Goal: Navigation & Orientation: Go to known website

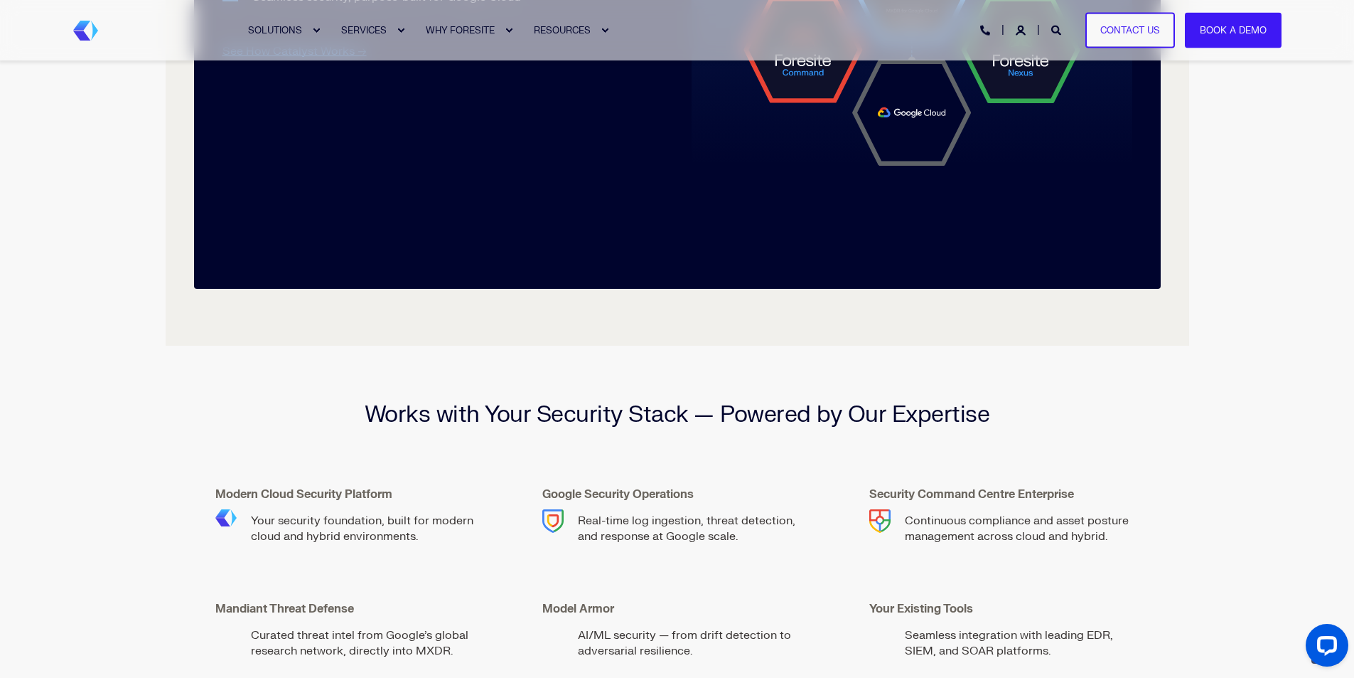
scroll to position [1991, 0]
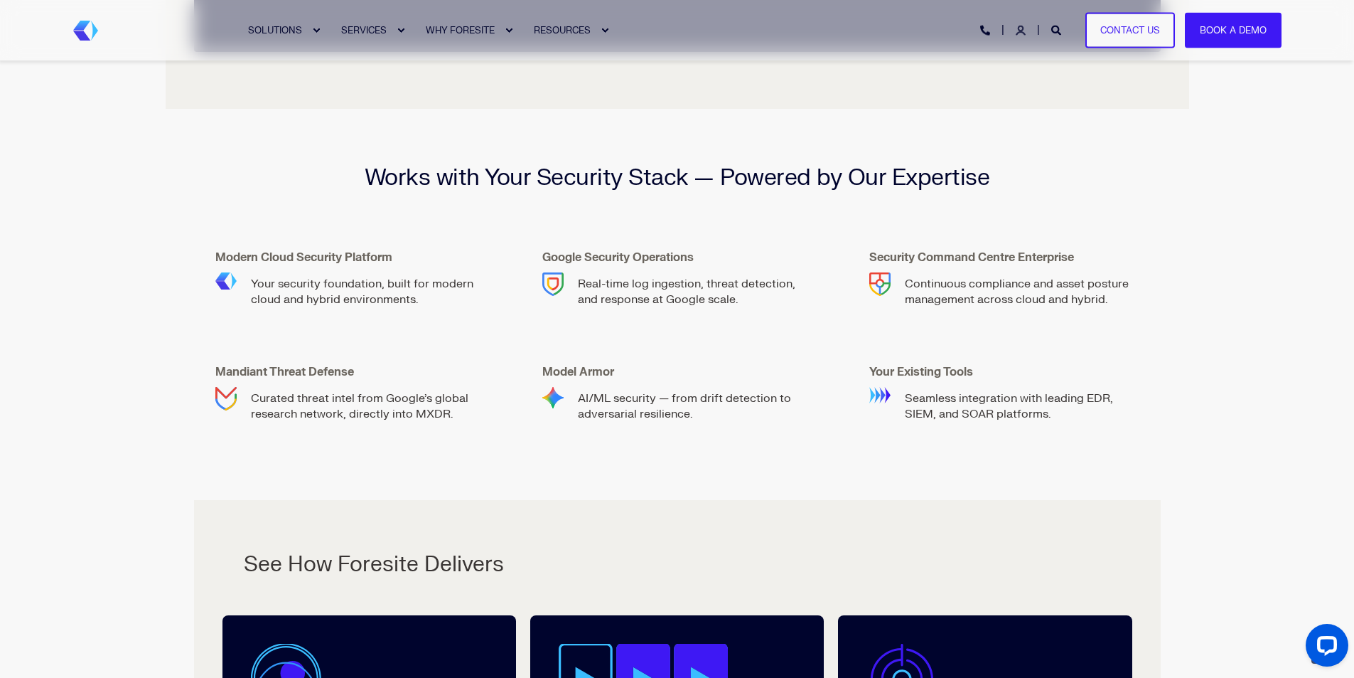
click at [1020, 28] on icon "Login" at bounding box center [1021, 31] width 10 height 10
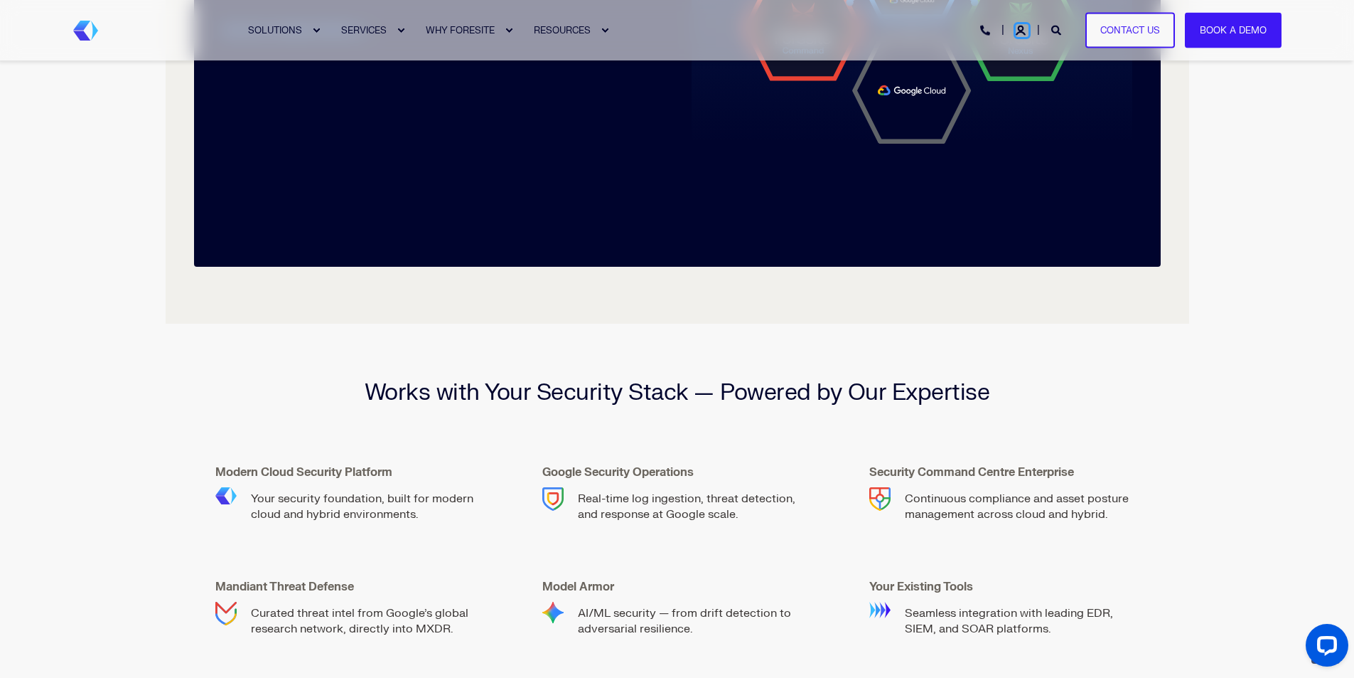
scroll to position [1635, 0]
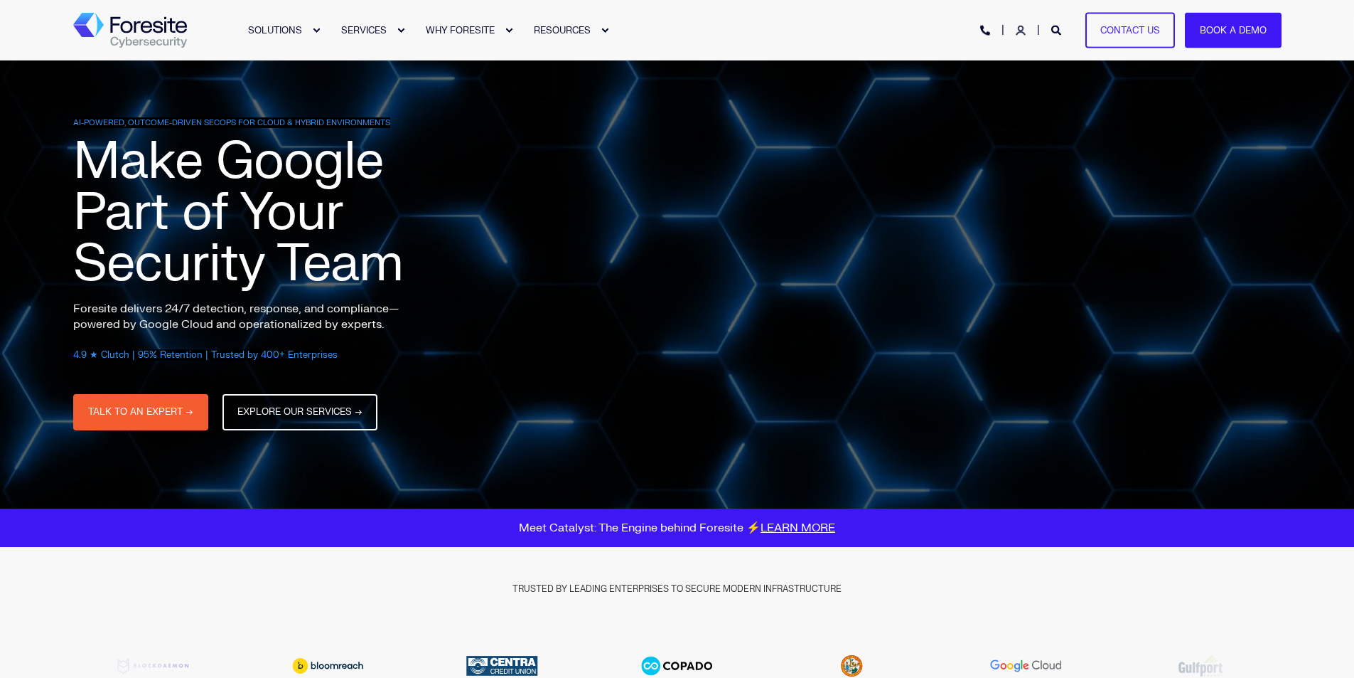
click at [1017, 31] on icon "Login" at bounding box center [1021, 31] width 10 height 10
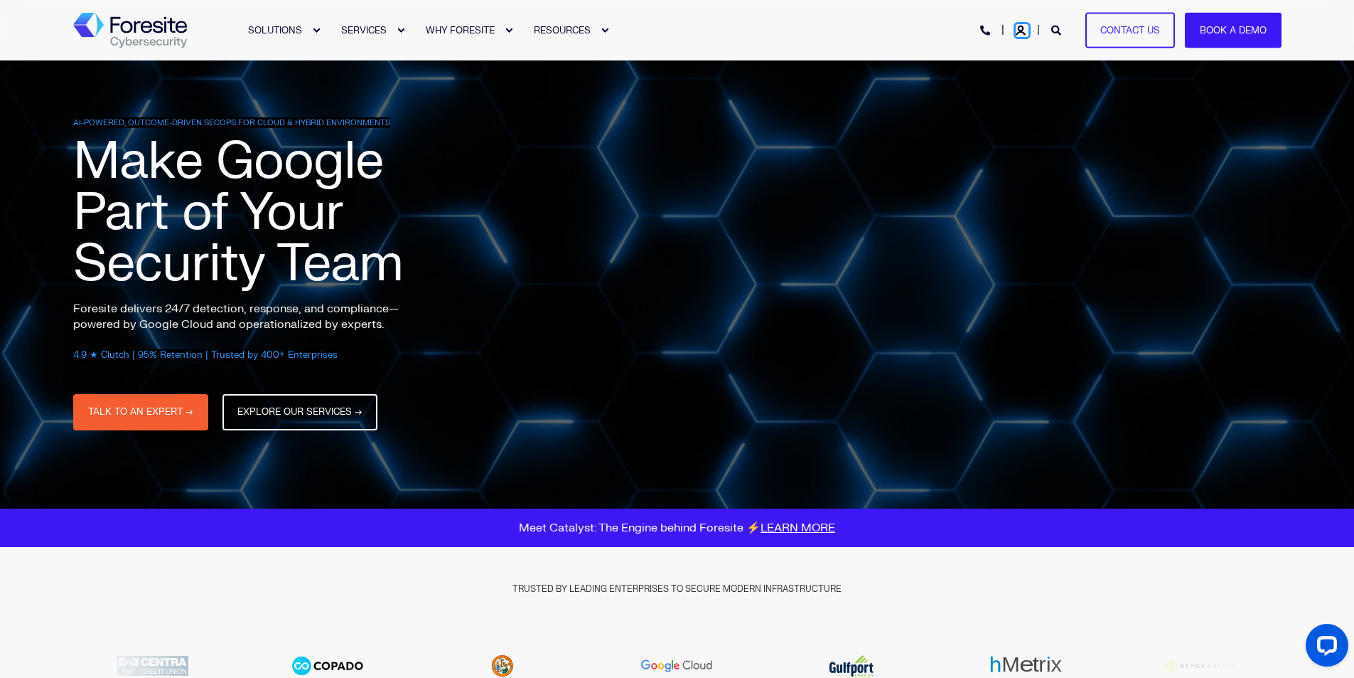
click at [1015, 31] on div at bounding box center [1011, 29] width 36 height 12
click at [1018, 28] on icon "Login" at bounding box center [1021, 31] width 10 height 10
